Goal: Find specific page/section: Find specific page/section

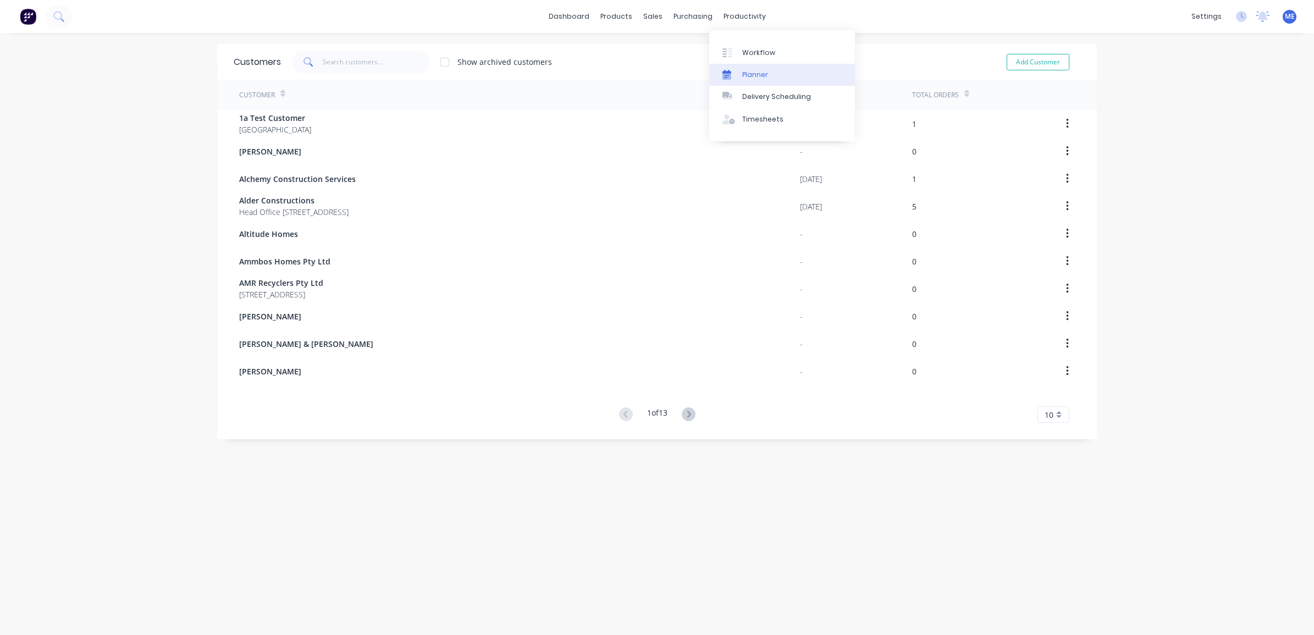
click at [739, 77] on link "Planner" at bounding box center [782, 75] width 146 height 22
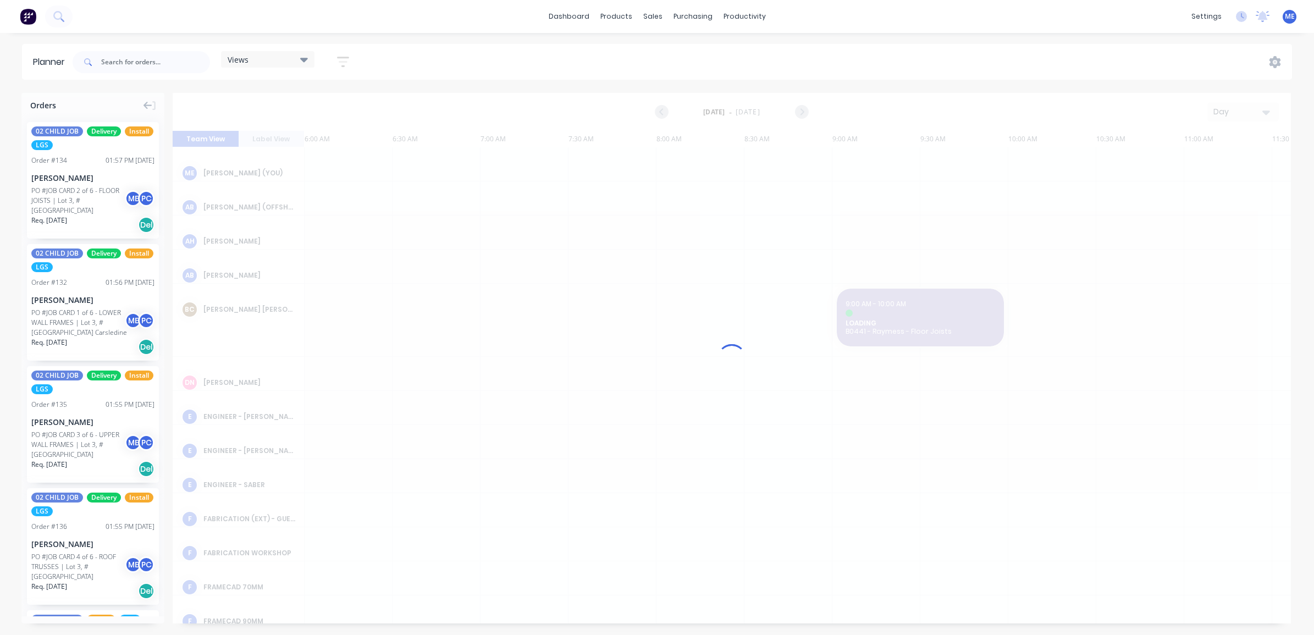
scroll to position [0, 176]
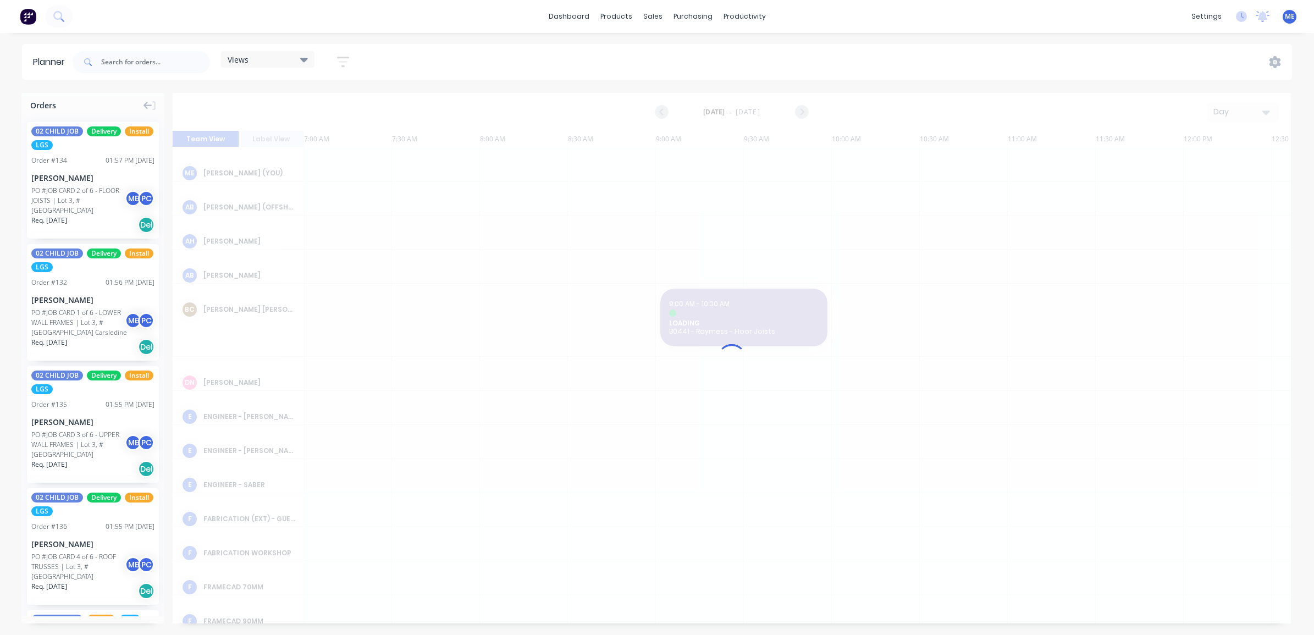
click at [274, 56] on div "Views" at bounding box center [268, 59] width 80 height 10
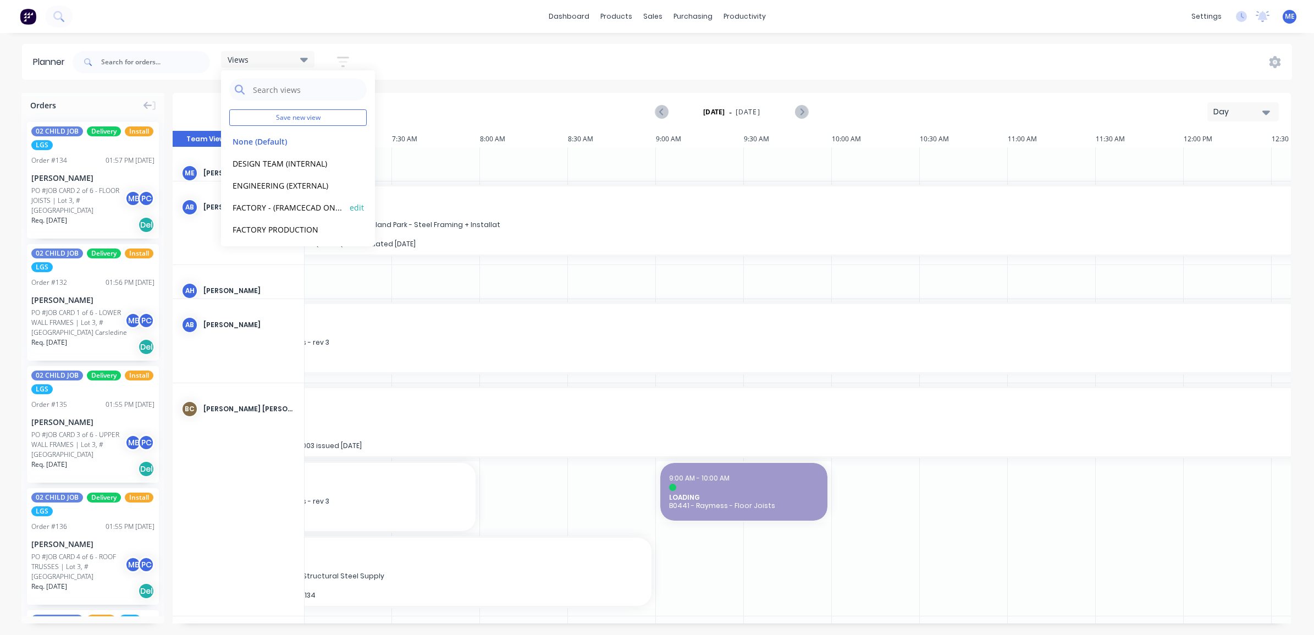
click at [282, 207] on button "FACTORY - (FRAMCECAD ONLY)" at bounding box center [287, 207] width 117 height 13
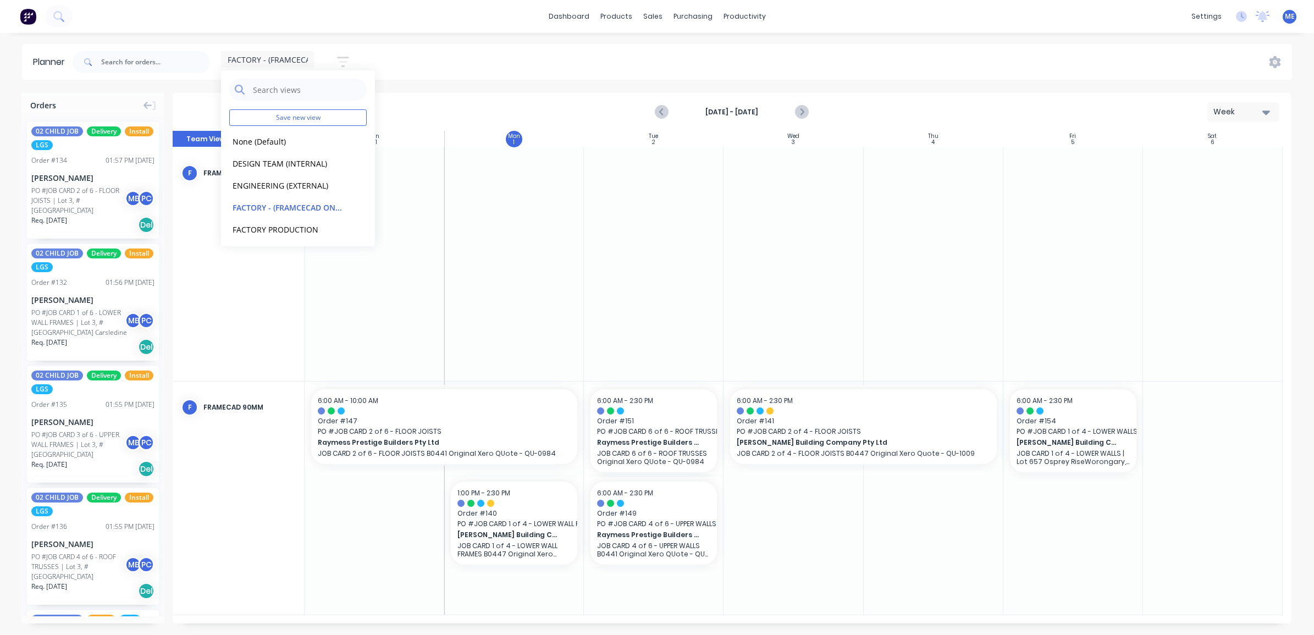
click at [479, 64] on div "FACTORY - (FRAMCECAD ONLY) Save new view None (Default) edit DESIGN TEAM (INTER…" at bounding box center [681, 62] width 1222 height 33
click at [803, 110] on icon "Next page" at bounding box center [800, 112] width 13 height 13
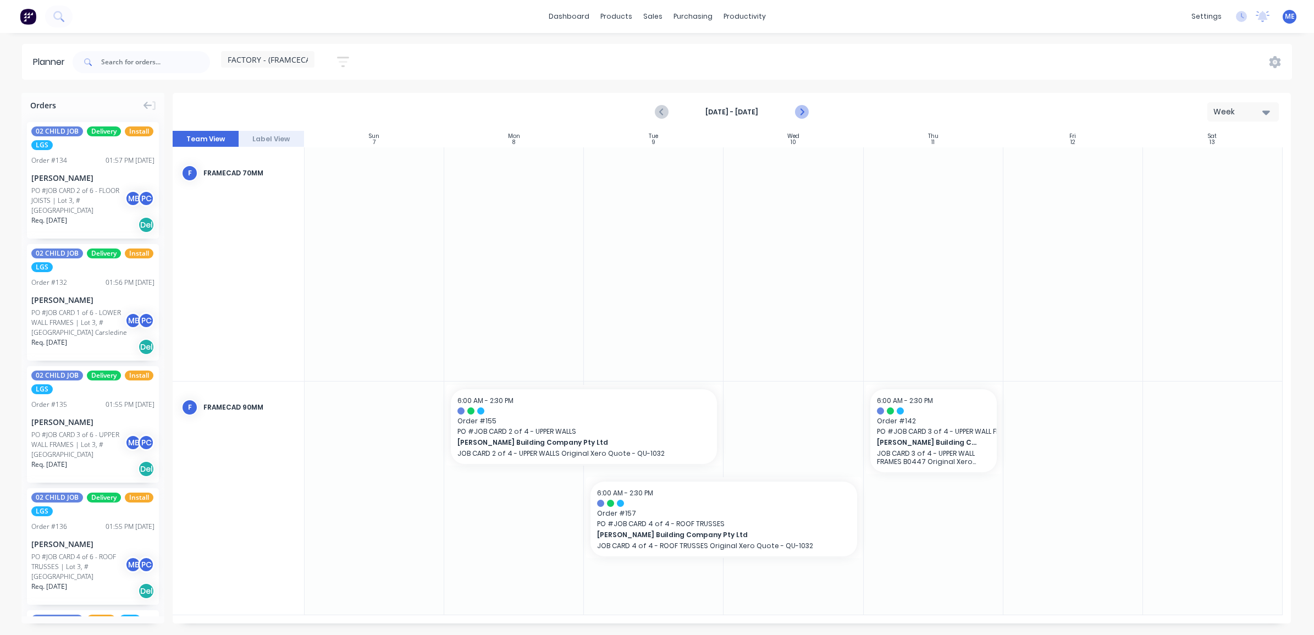
click at [803, 110] on icon "Next page" at bounding box center [800, 112] width 13 height 13
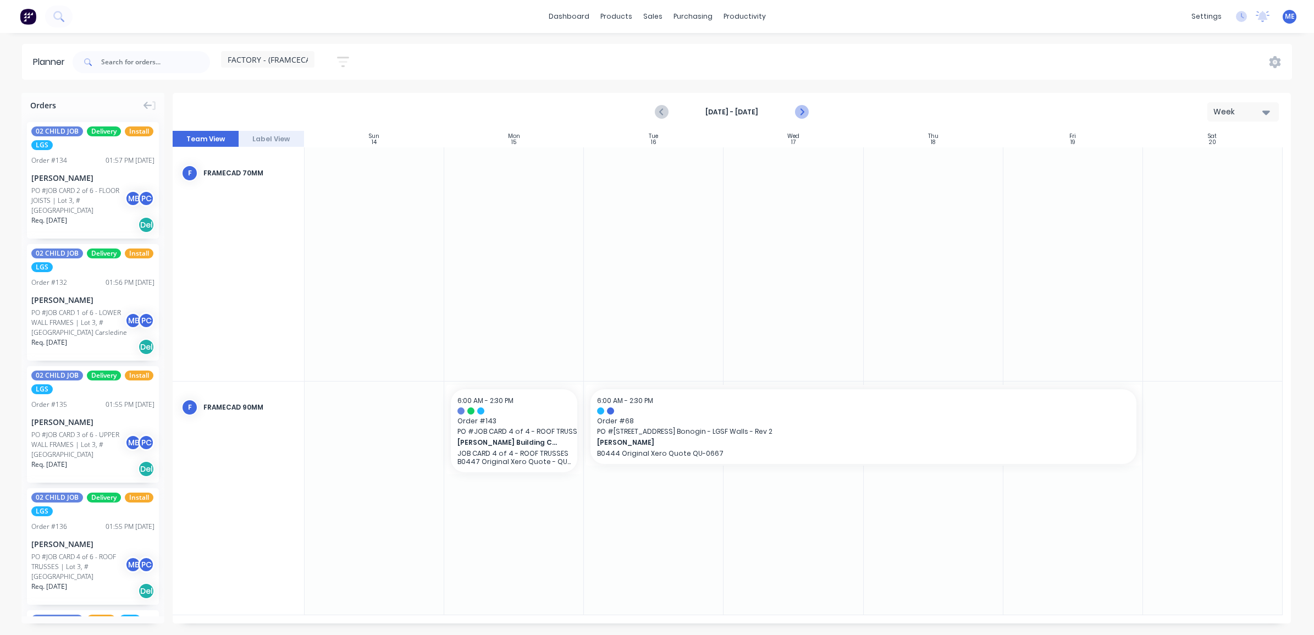
click at [803, 110] on icon "Next page" at bounding box center [800, 112] width 13 height 13
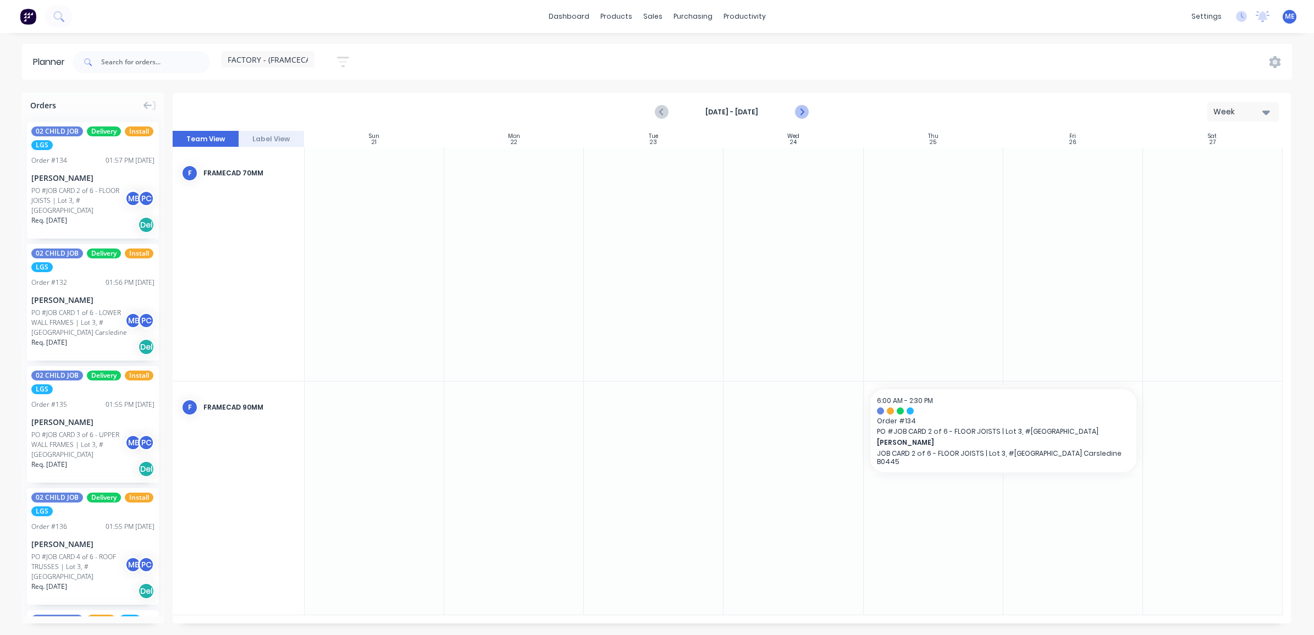
click at [803, 110] on icon "Next page" at bounding box center [800, 112] width 13 height 13
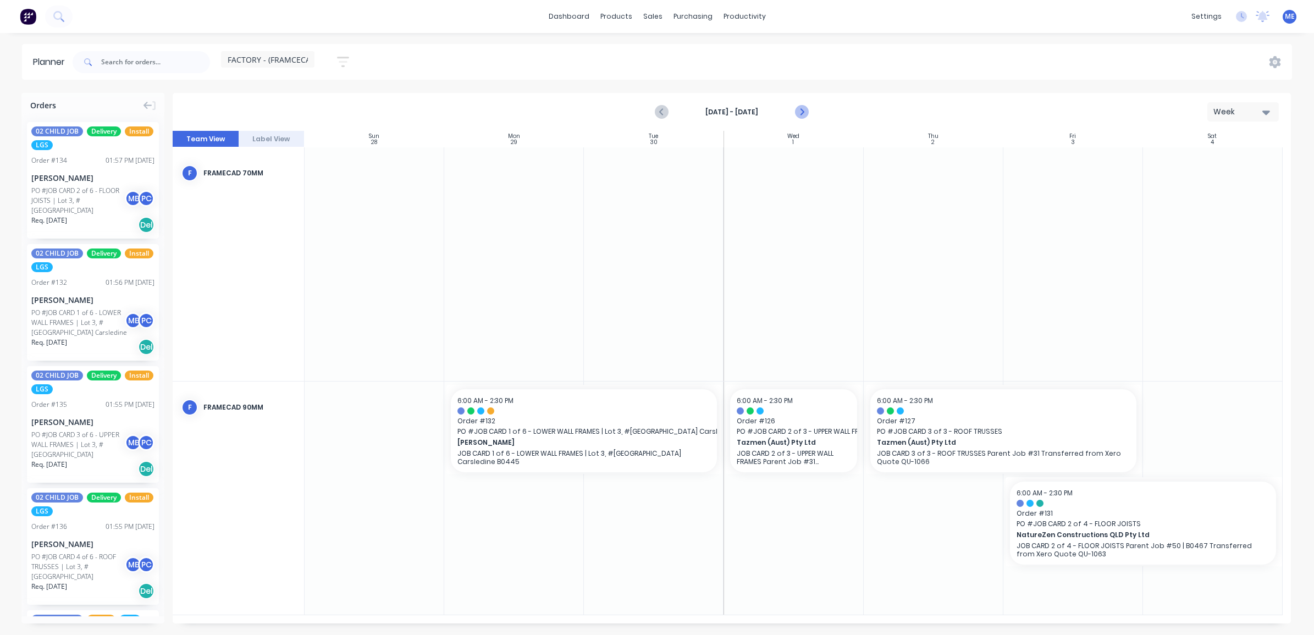
click at [803, 110] on icon "Next page" at bounding box center [800, 112] width 13 height 13
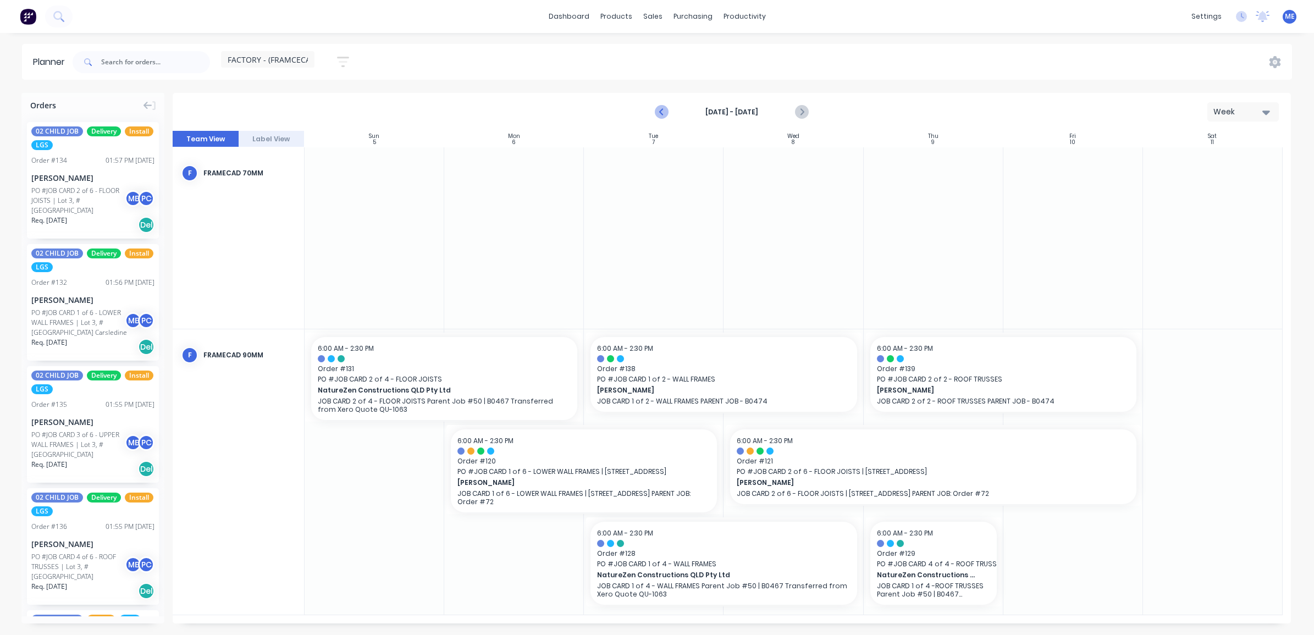
click at [660, 115] on icon "Previous page" at bounding box center [661, 112] width 13 height 13
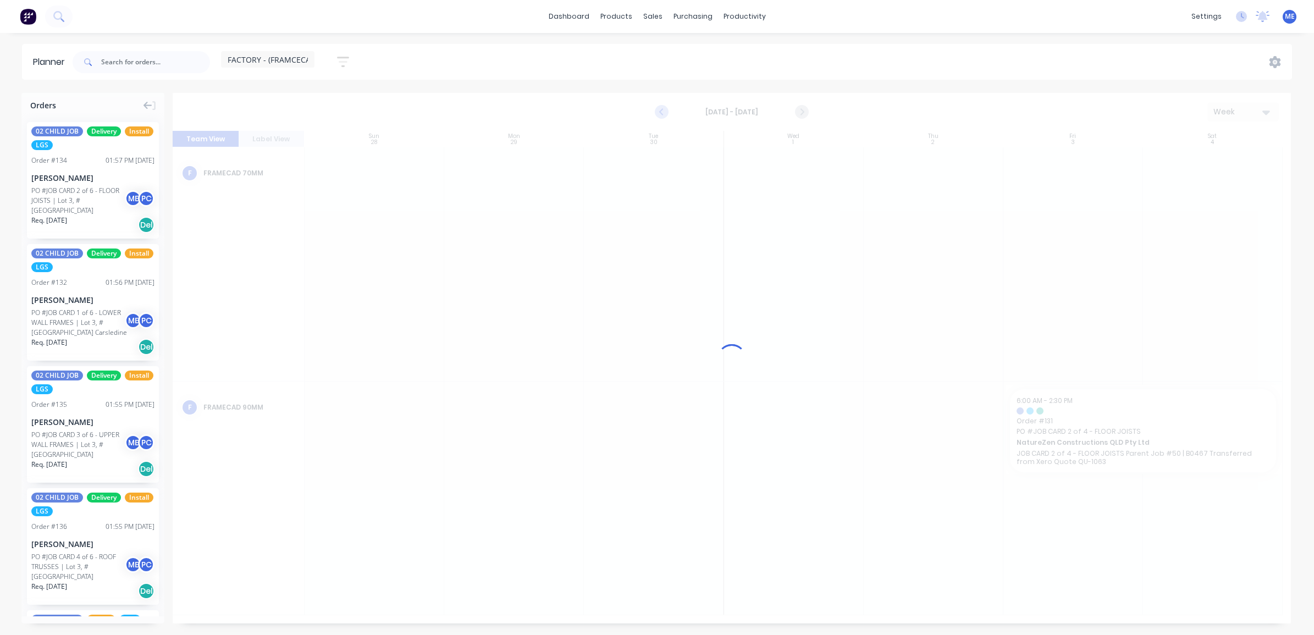
click at [660, 115] on icon "Previous page" at bounding box center [661, 112] width 13 height 13
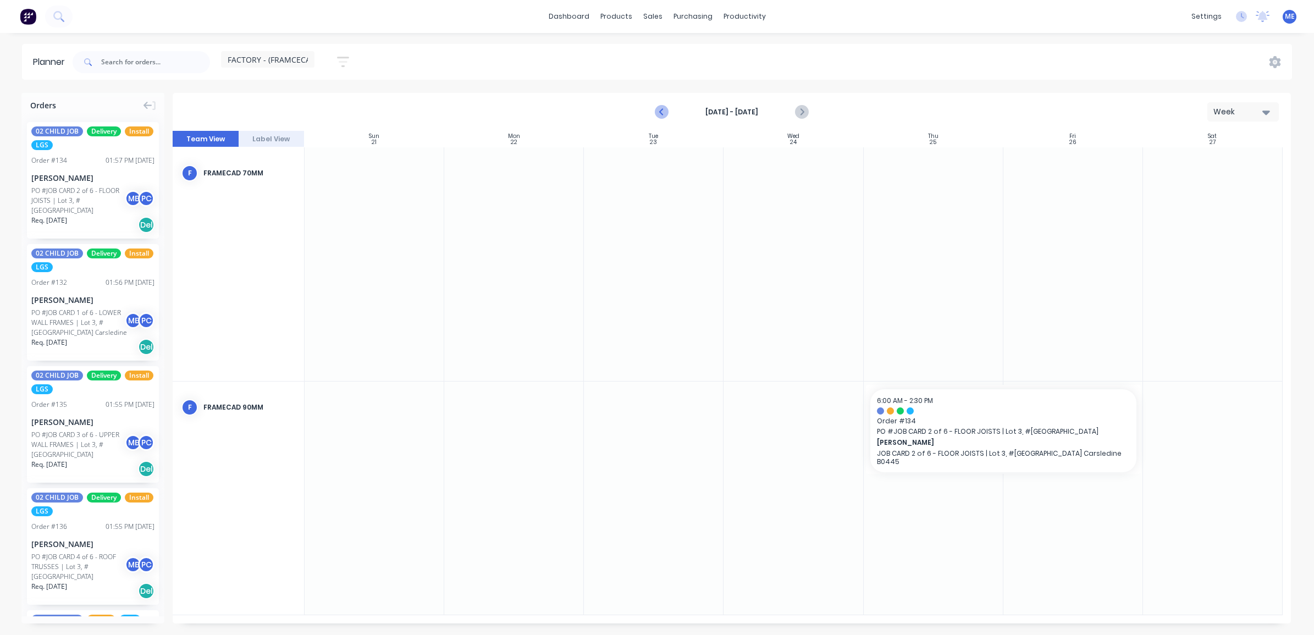
click at [660, 115] on icon "Previous page" at bounding box center [661, 112] width 13 height 13
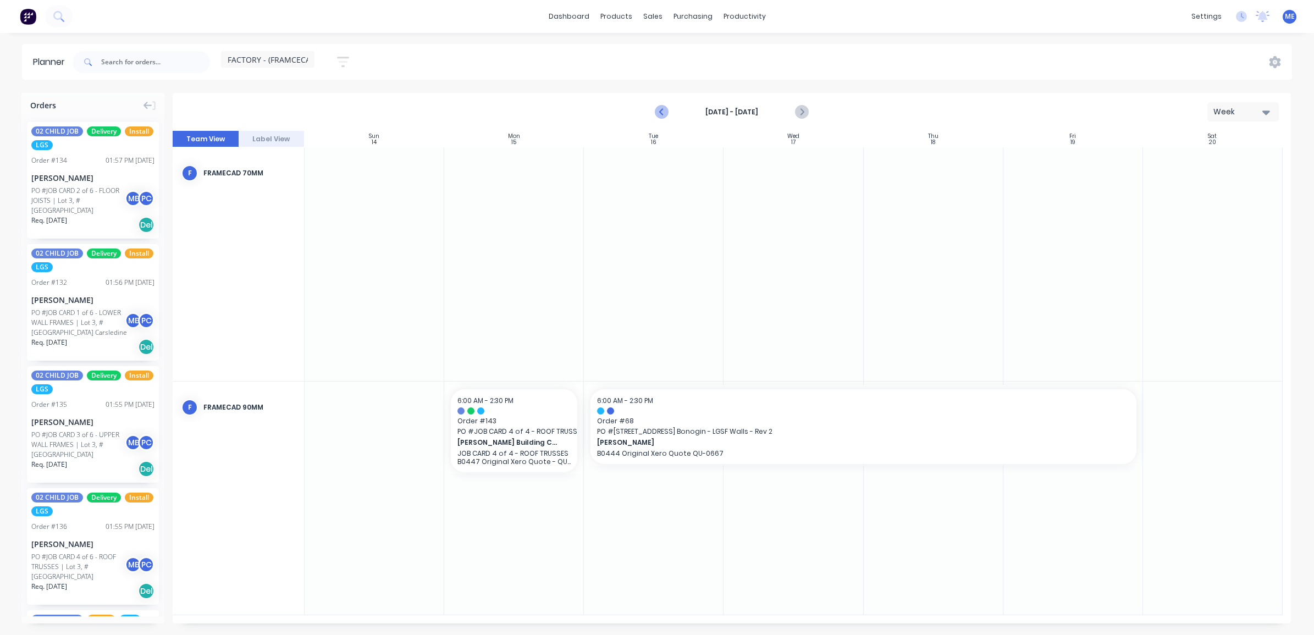
click at [660, 115] on icon "Previous page" at bounding box center [661, 112] width 13 height 13
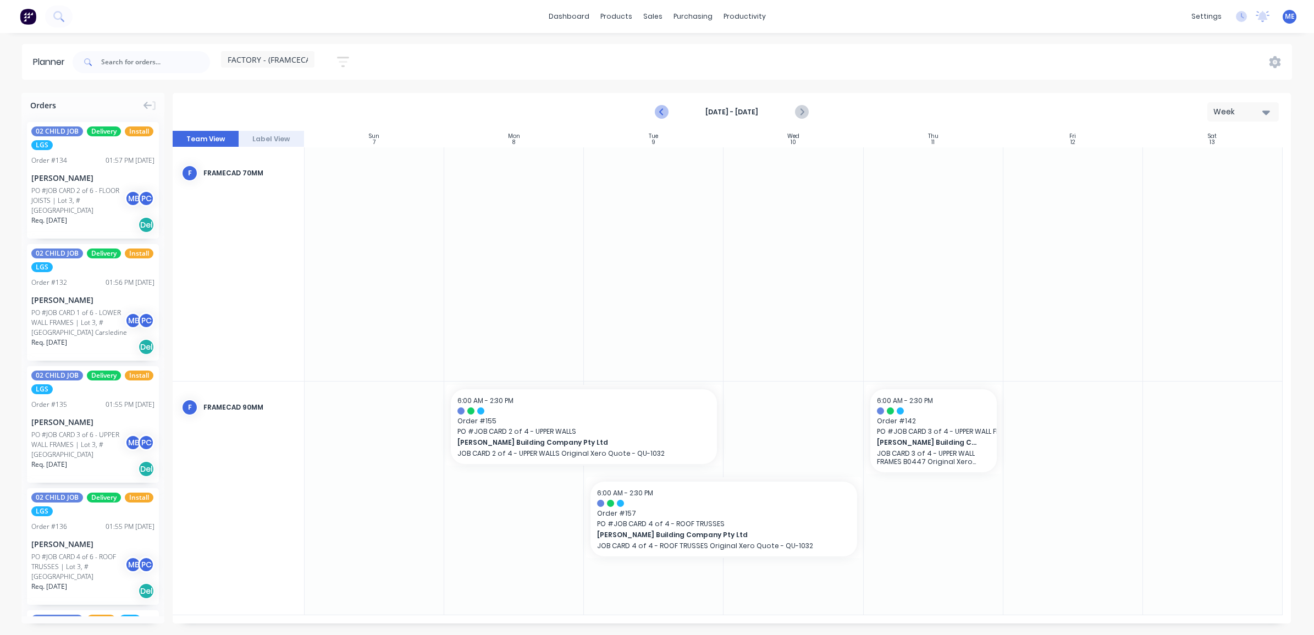
click at [660, 115] on icon "Previous page" at bounding box center [661, 112] width 13 height 13
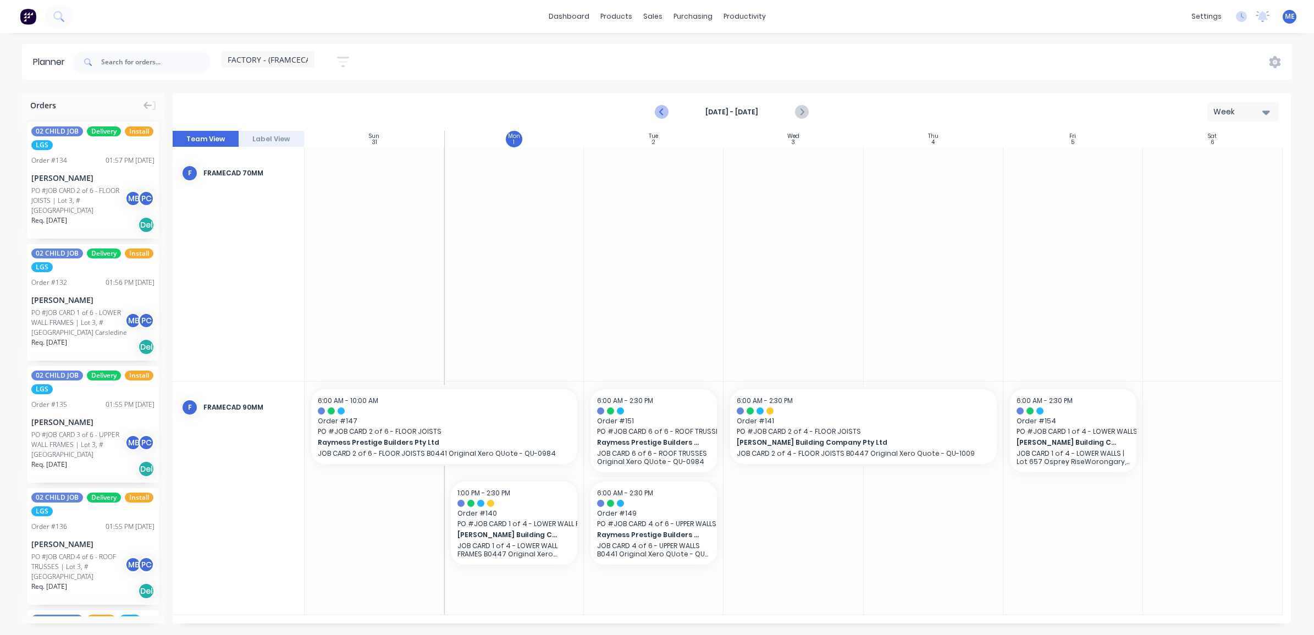
click at [660, 115] on icon "Previous page" at bounding box center [661, 112] width 13 height 13
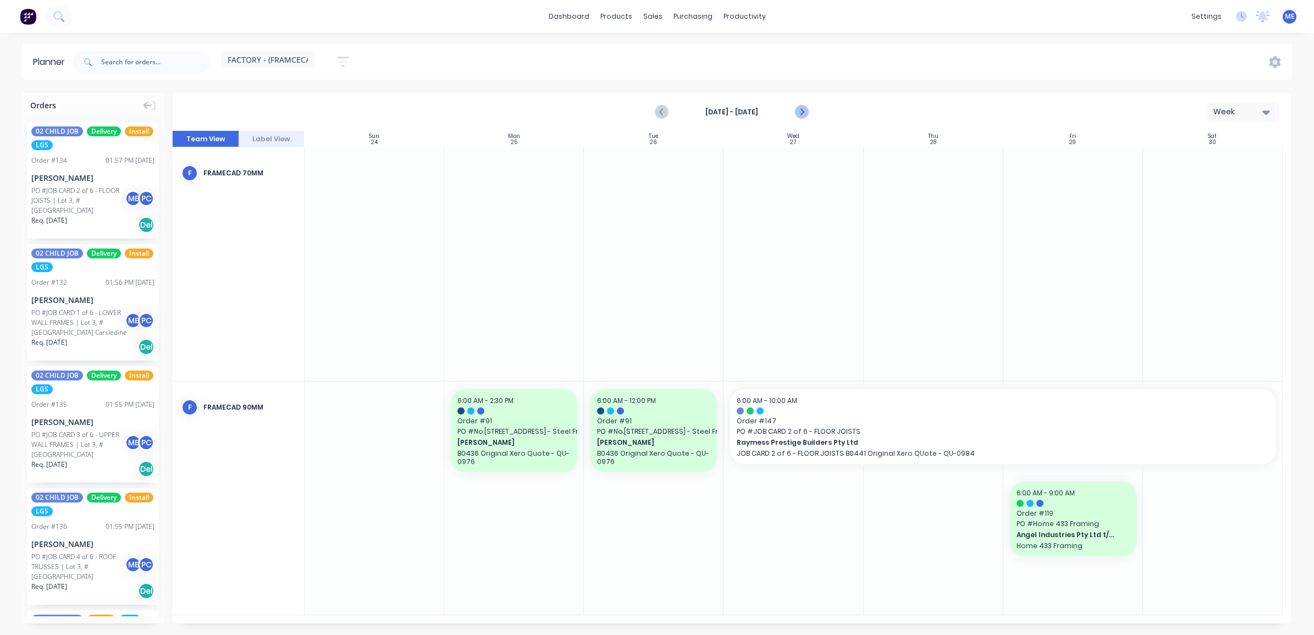
click at [801, 113] on icon "Next page" at bounding box center [801, 112] width 5 height 9
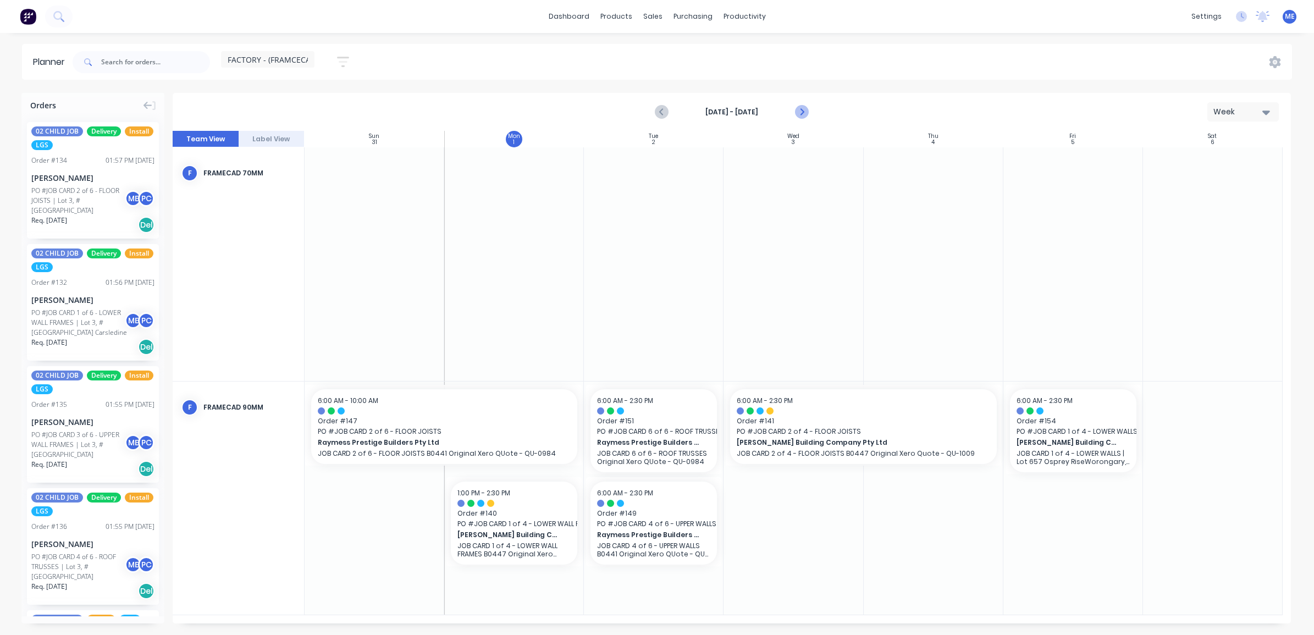
click at [801, 113] on icon "Next page" at bounding box center [801, 112] width 5 height 9
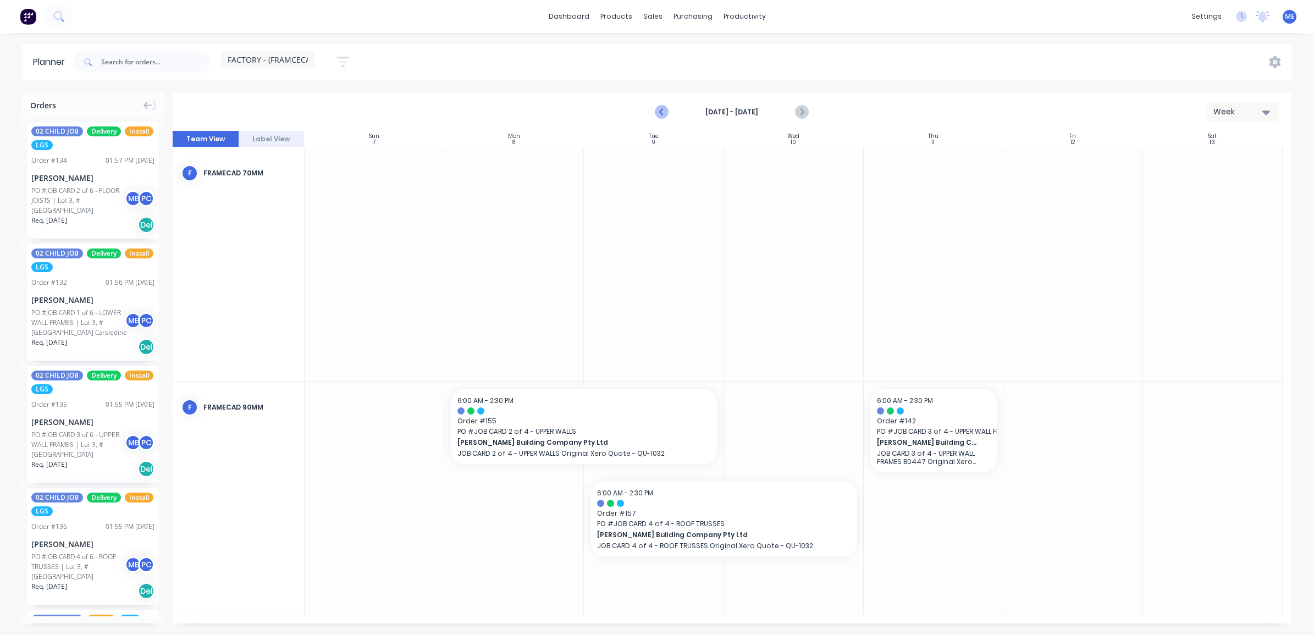
click at [660, 111] on icon "Previous page" at bounding box center [661, 112] width 13 height 13
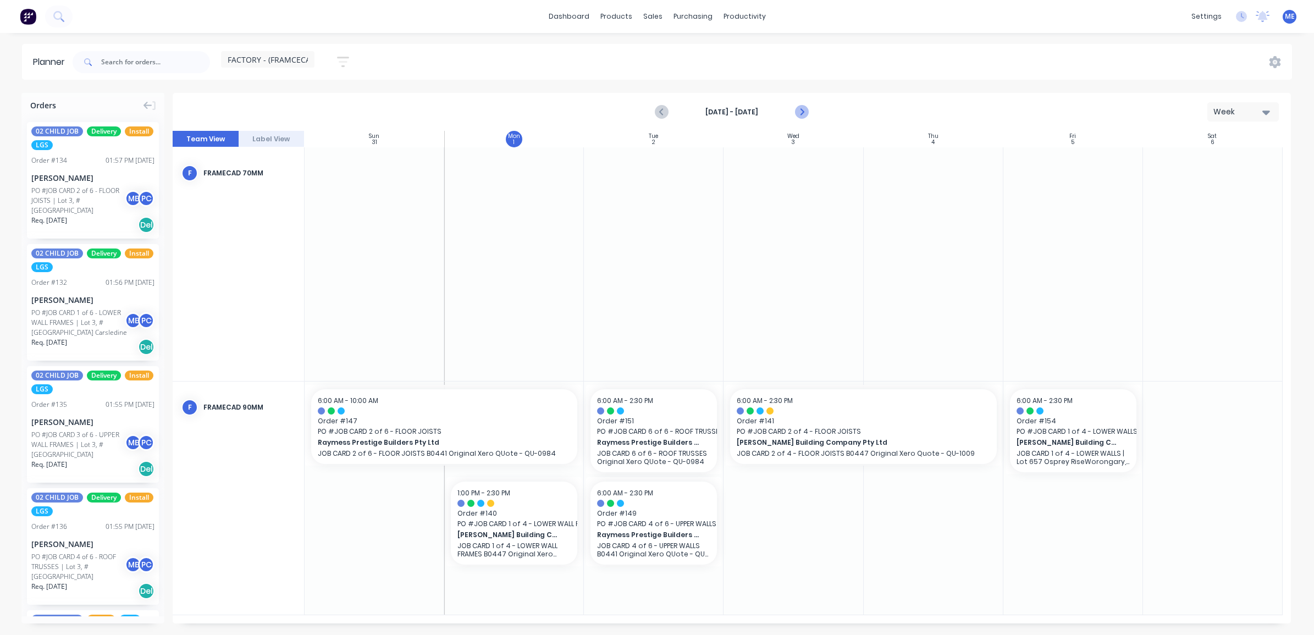
click at [800, 111] on icon "Next page" at bounding box center [800, 112] width 13 height 13
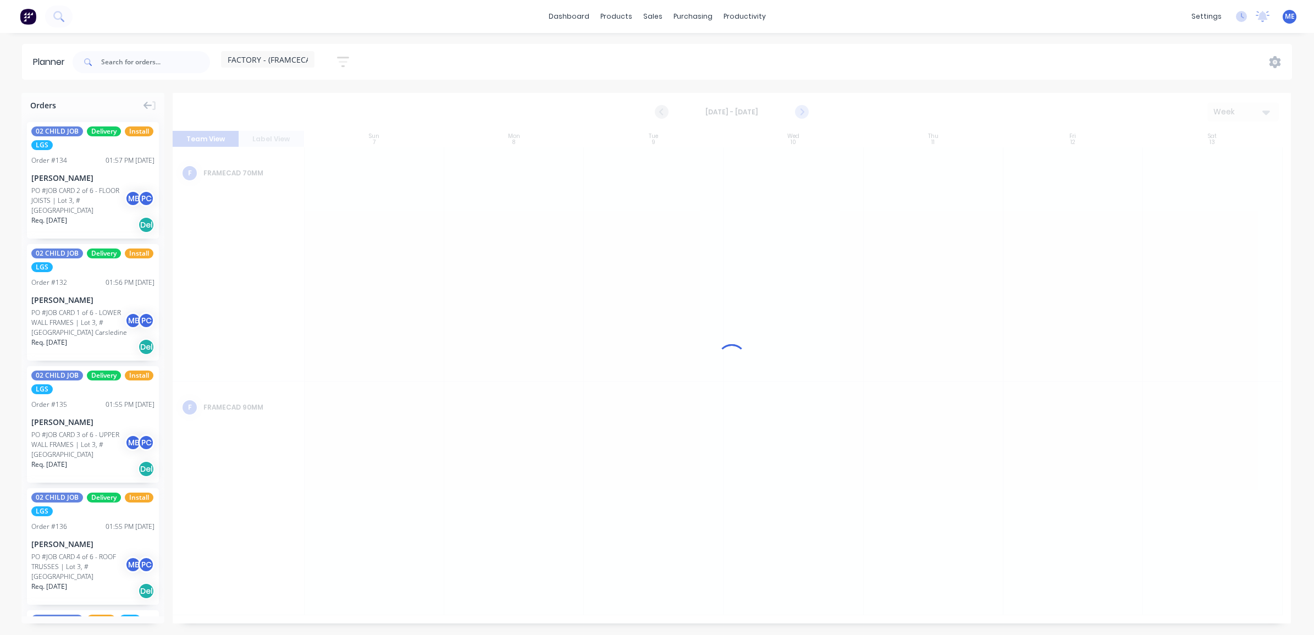
click at [800, 111] on icon "Next page" at bounding box center [800, 112] width 13 height 13
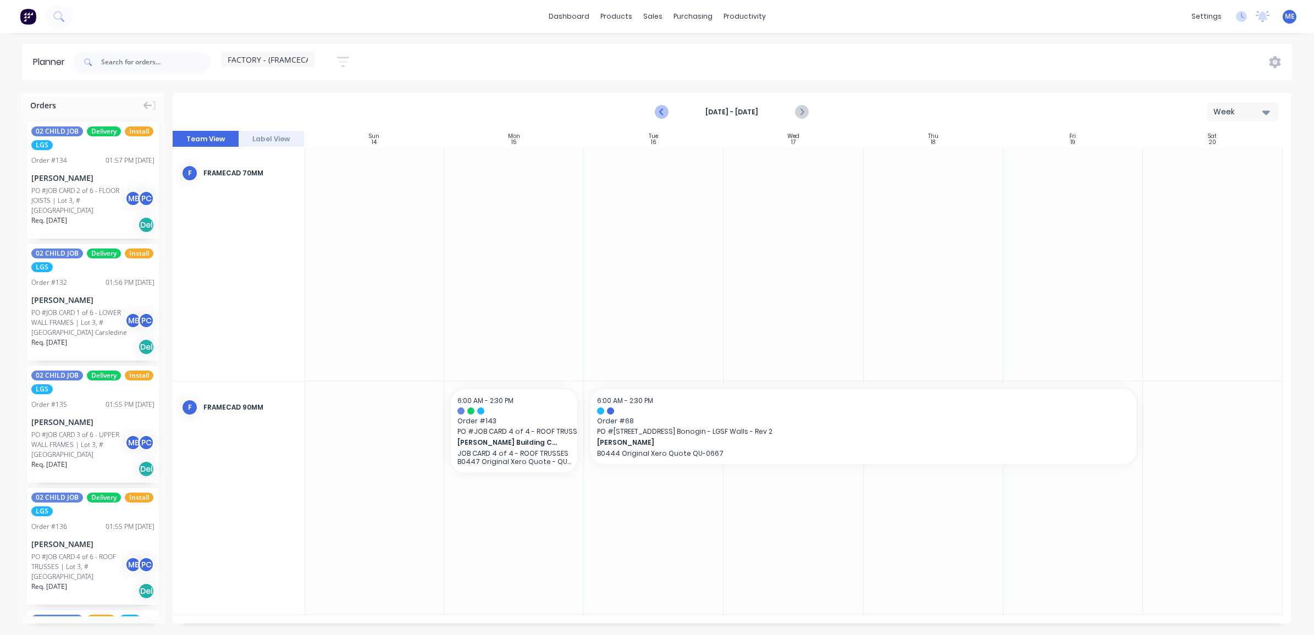
click at [658, 110] on icon "Previous page" at bounding box center [661, 112] width 13 height 13
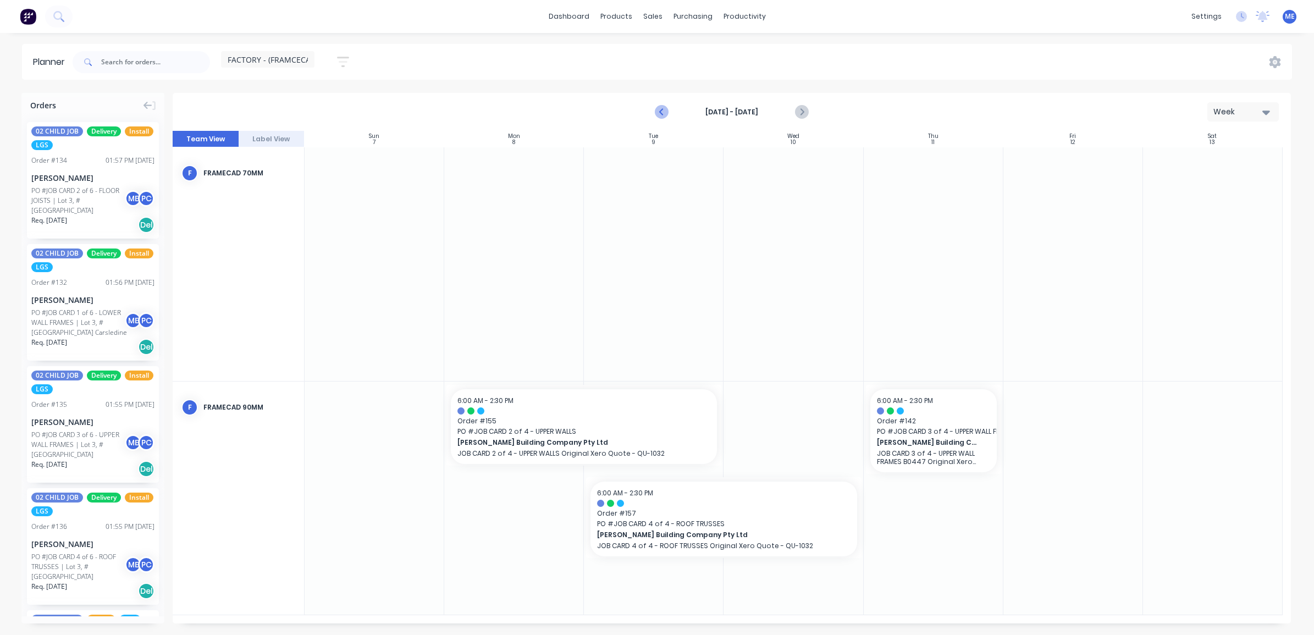
click at [658, 110] on icon "Previous page" at bounding box center [661, 112] width 13 height 13
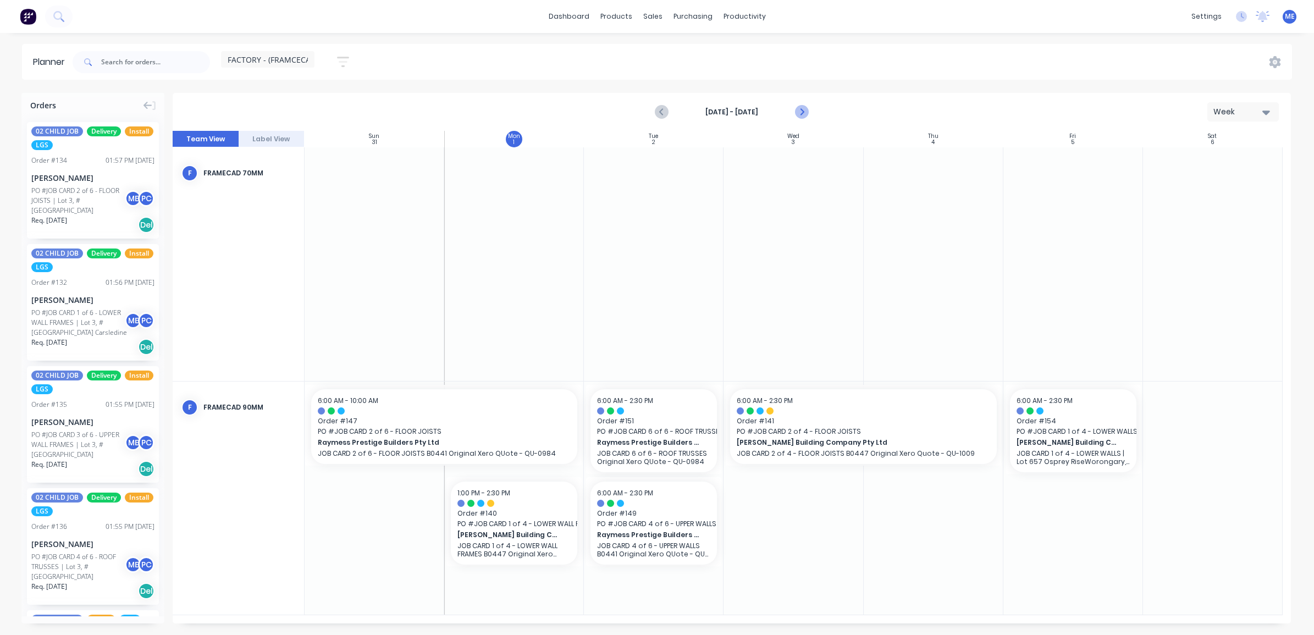
click at [798, 113] on icon "Next page" at bounding box center [800, 112] width 13 height 13
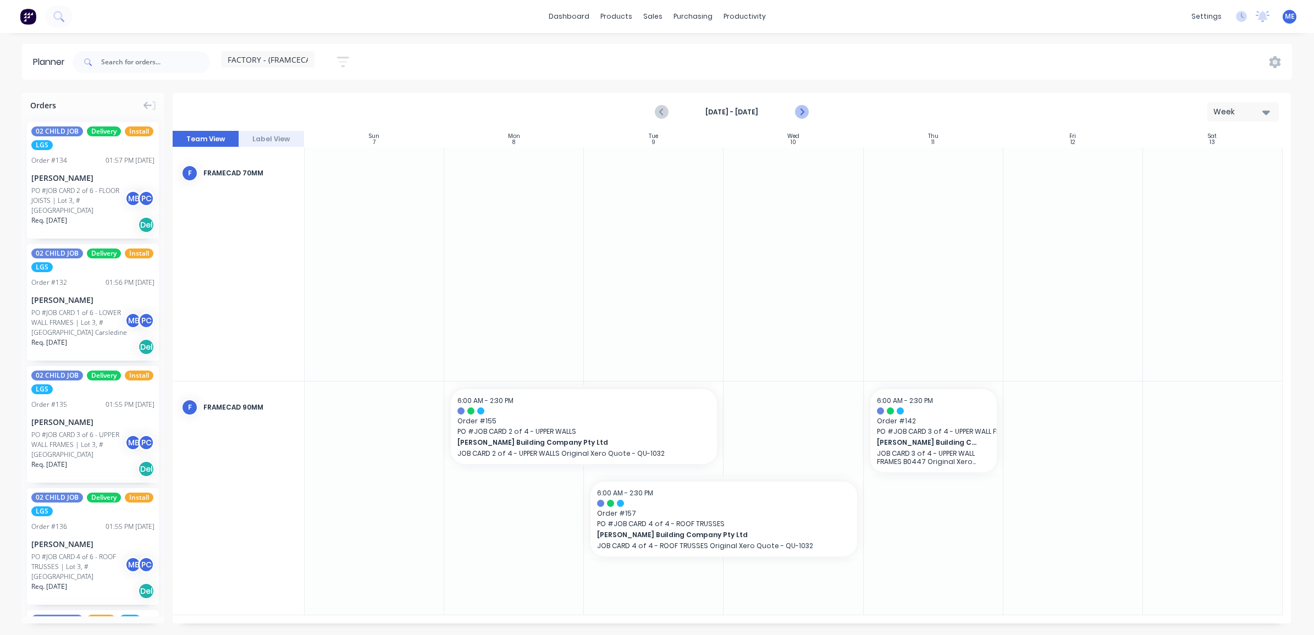
click at [798, 113] on icon "Next page" at bounding box center [800, 112] width 13 height 13
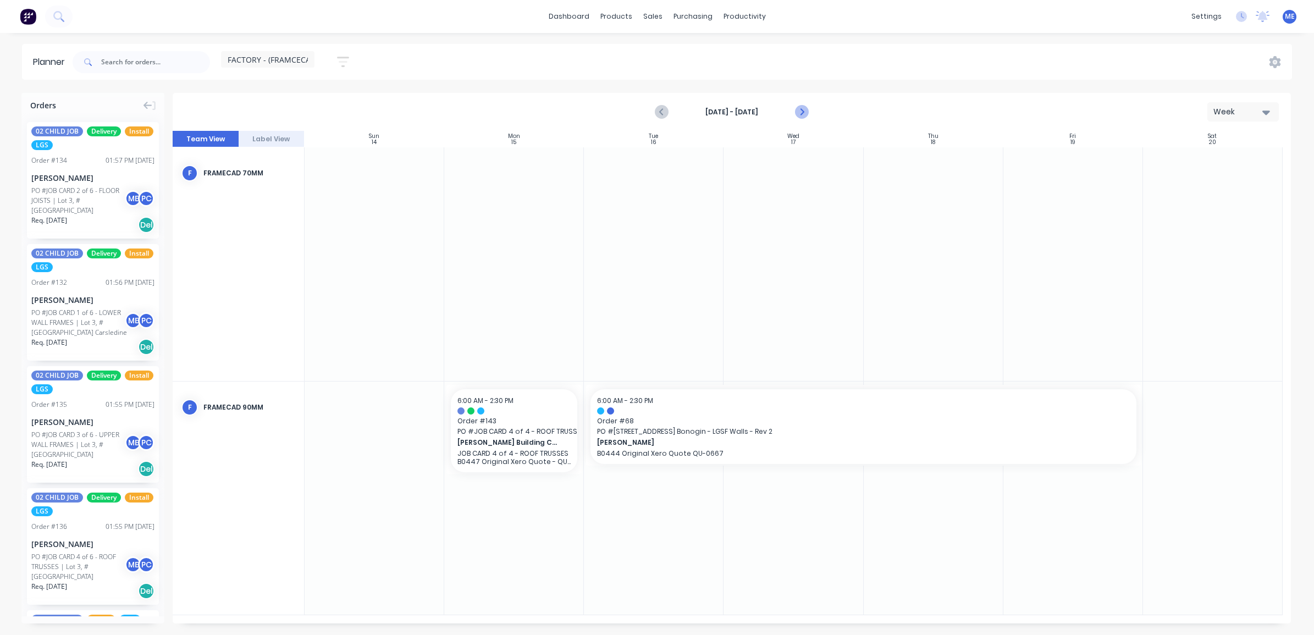
click at [798, 113] on icon "Next page" at bounding box center [800, 112] width 13 height 13
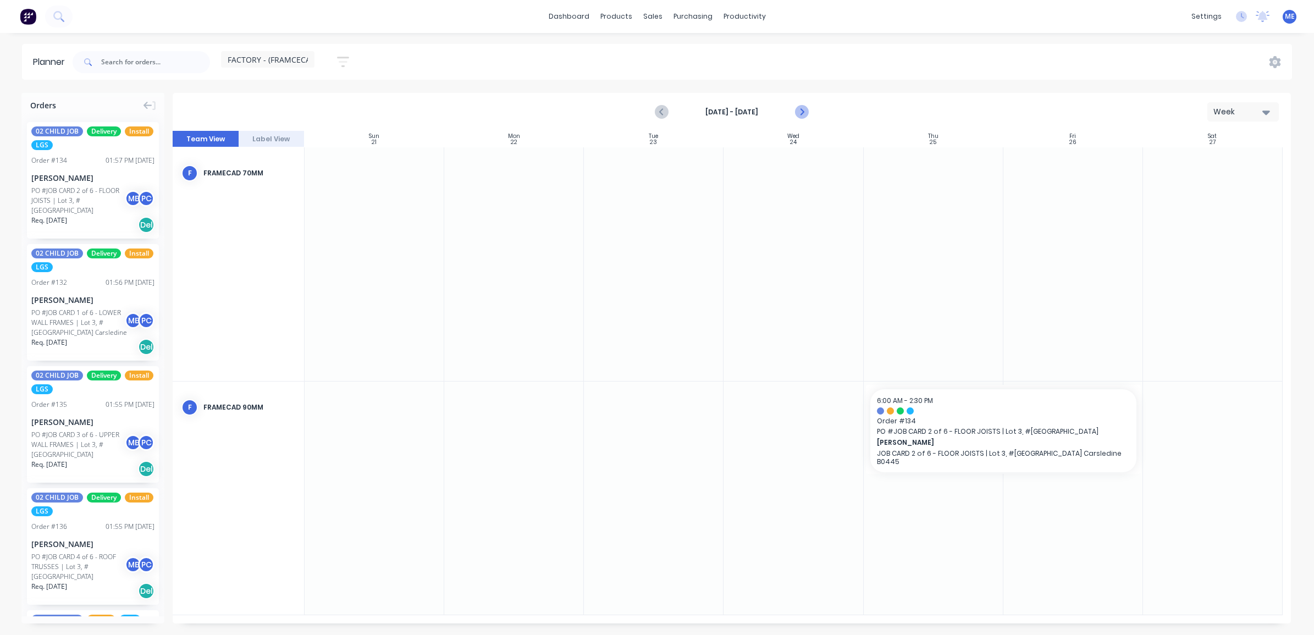
click at [804, 111] on icon "Next page" at bounding box center [800, 112] width 13 height 13
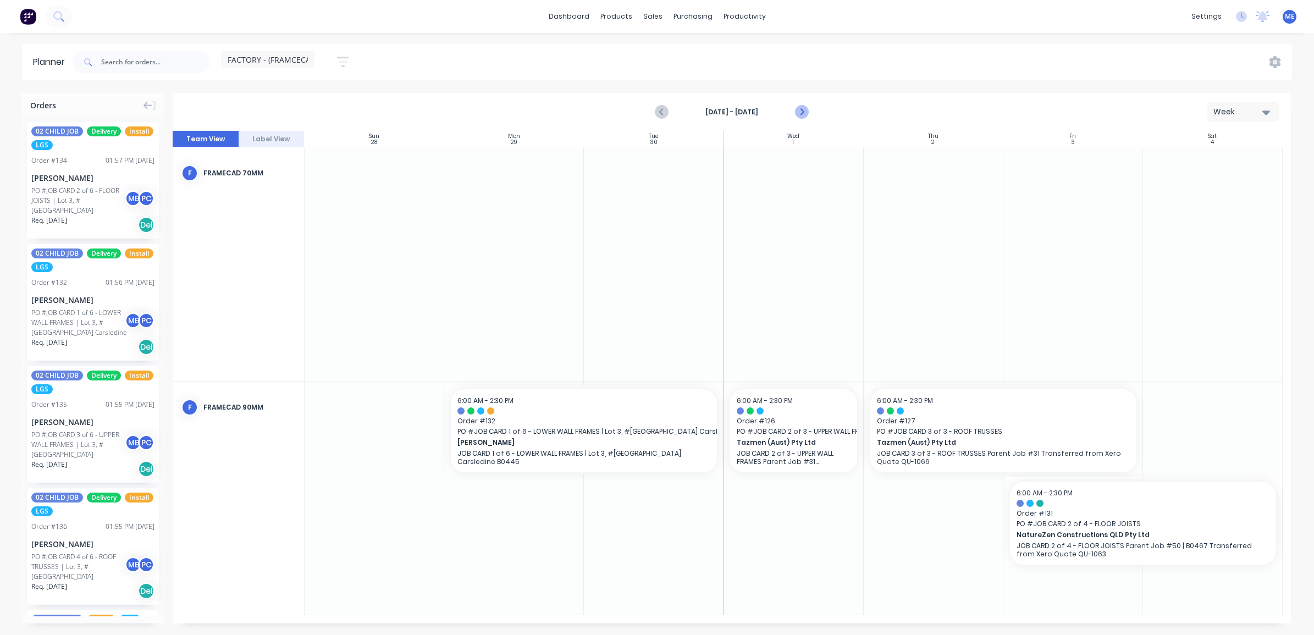
click at [804, 111] on icon "Next page" at bounding box center [800, 112] width 13 height 13
